Goal: Transaction & Acquisition: Purchase product/service

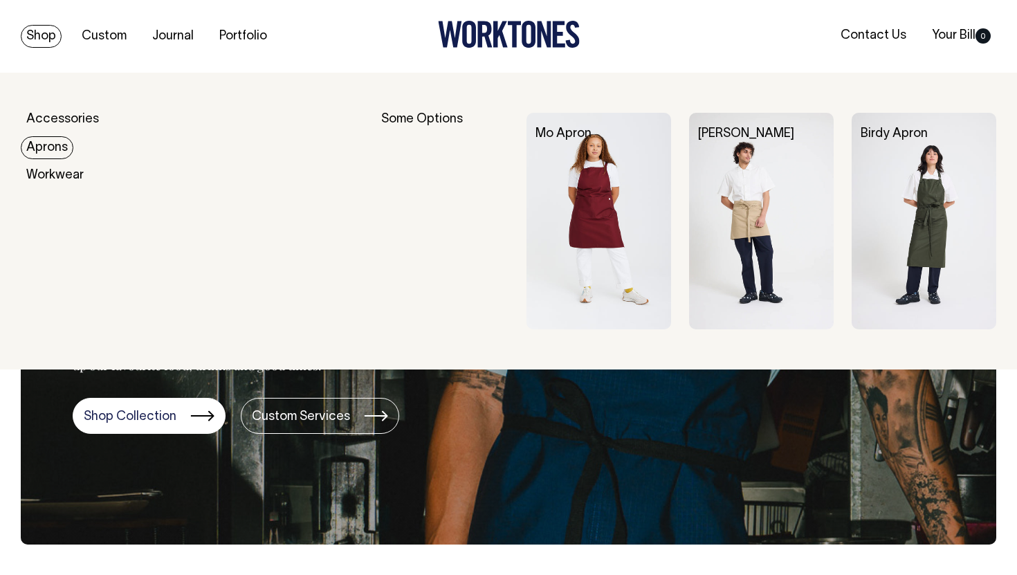
click at [60, 145] on link "Aprons" at bounding box center [47, 147] width 53 height 23
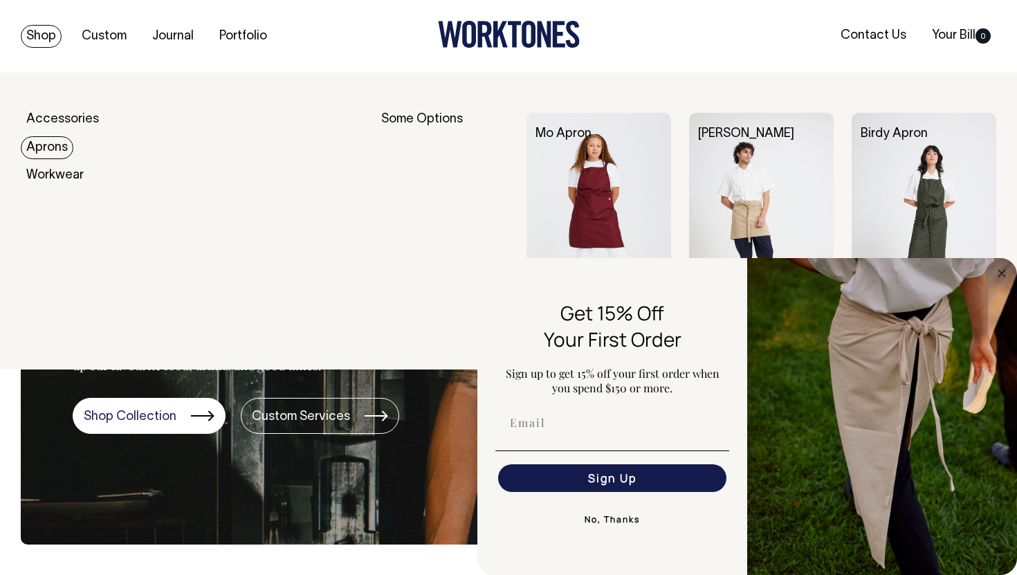
click at [51, 151] on link "Aprons" at bounding box center [47, 147] width 53 height 23
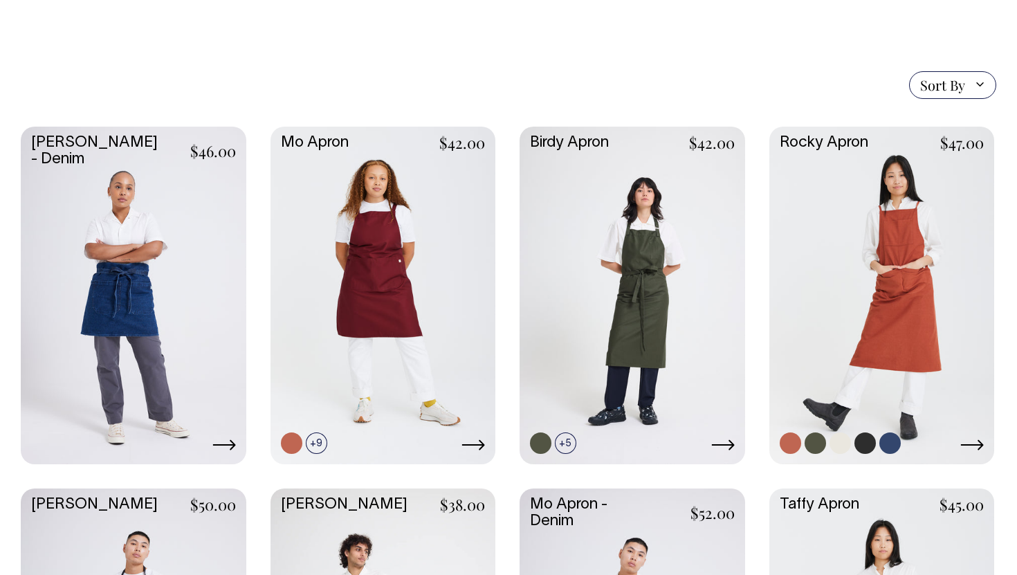
scroll to position [300, 0]
click at [843, 317] on link at bounding box center [883, 293] width 226 height 335
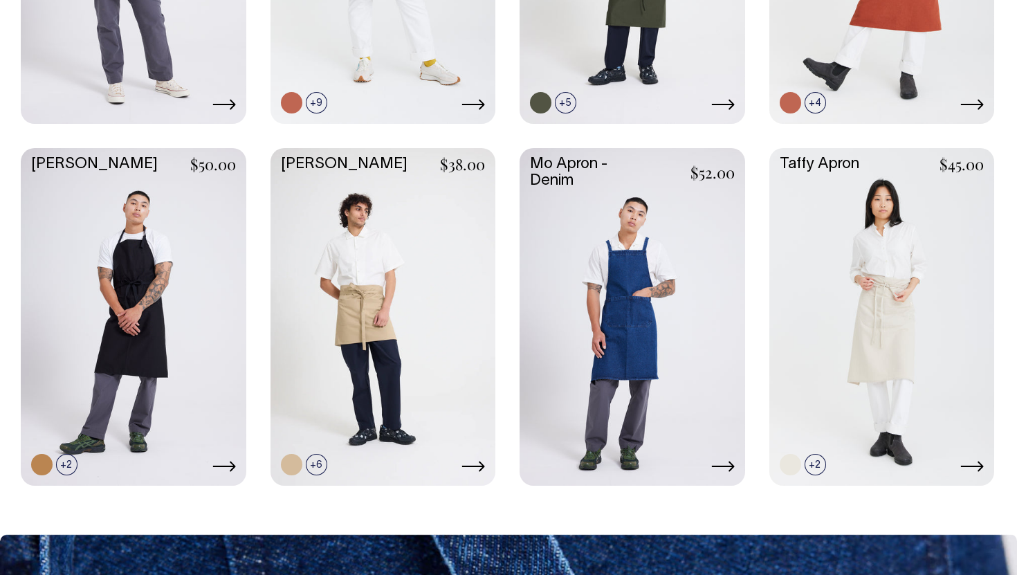
scroll to position [640, 0]
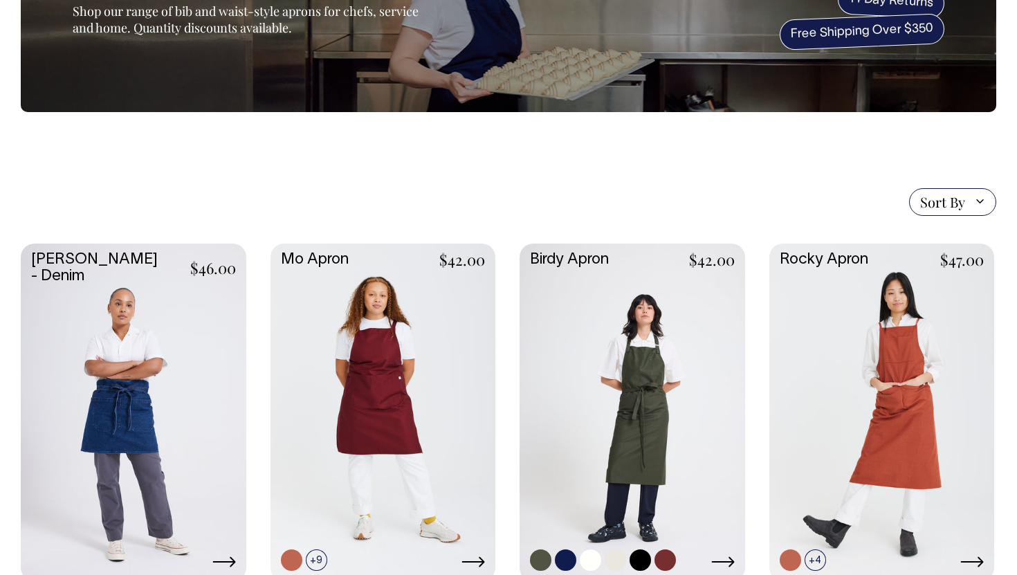
click at [602, 368] on link at bounding box center [633, 411] width 226 height 335
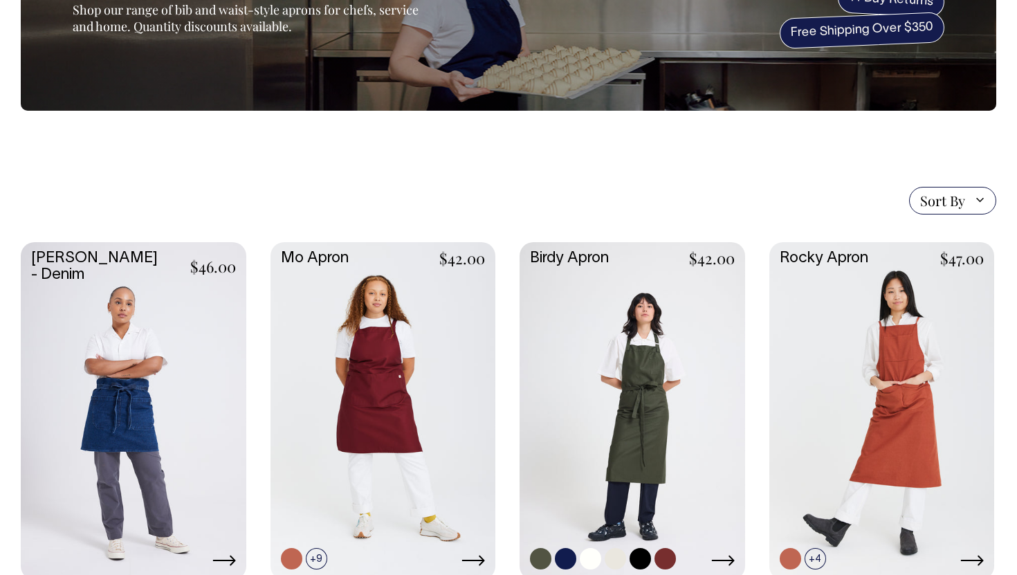
scroll to position [184, 0]
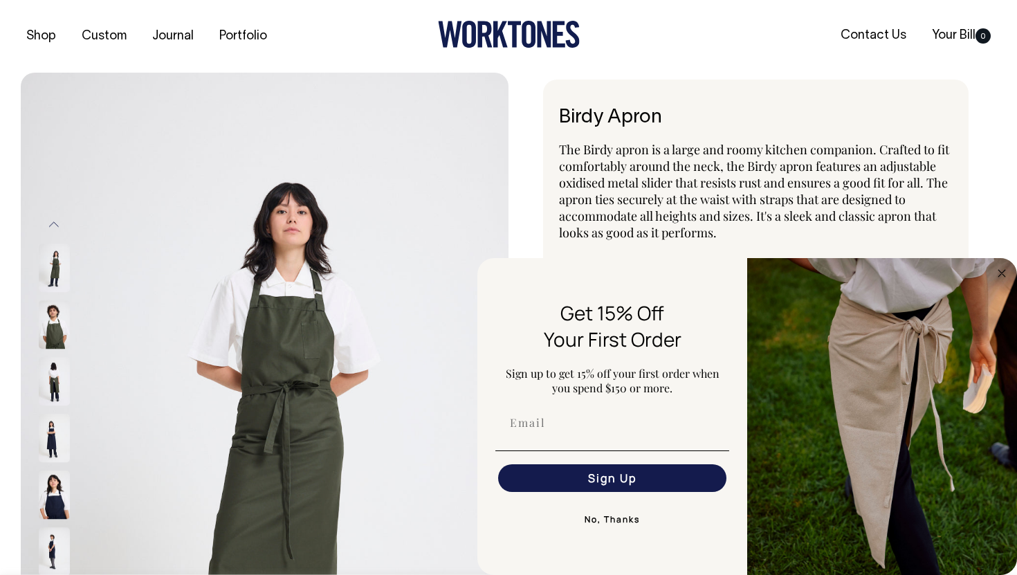
click at [554, 118] on div "Birdy Apron The Birdy apron is a large and roomy kitchen companion. Crafted to …" at bounding box center [756, 247] width 426 height 334
click at [613, 511] on button "No, Thanks" at bounding box center [613, 520] width 234 height 28
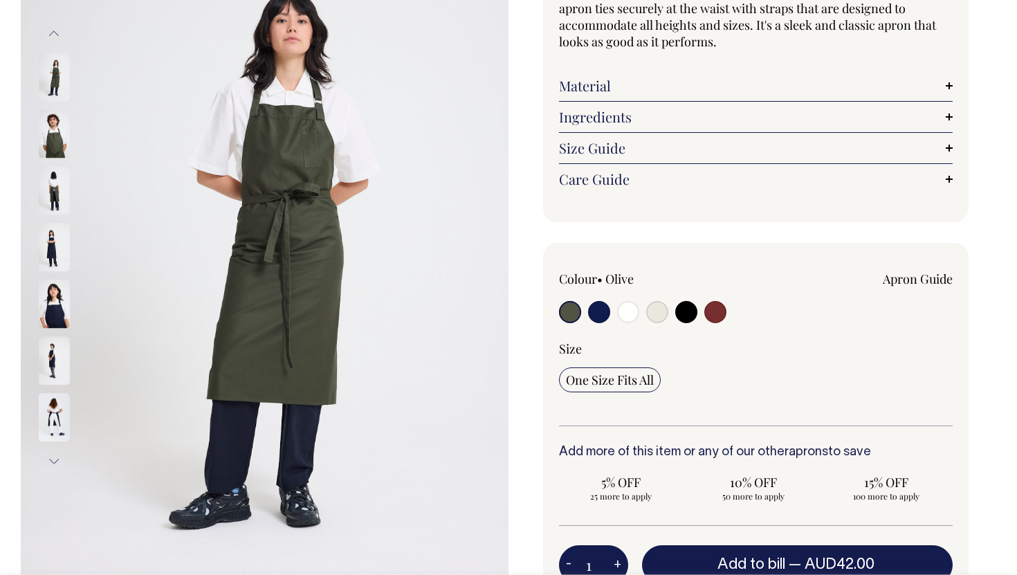
scroll to position [192, 0]
